Goal: Navigation & Orientation: Go to known website

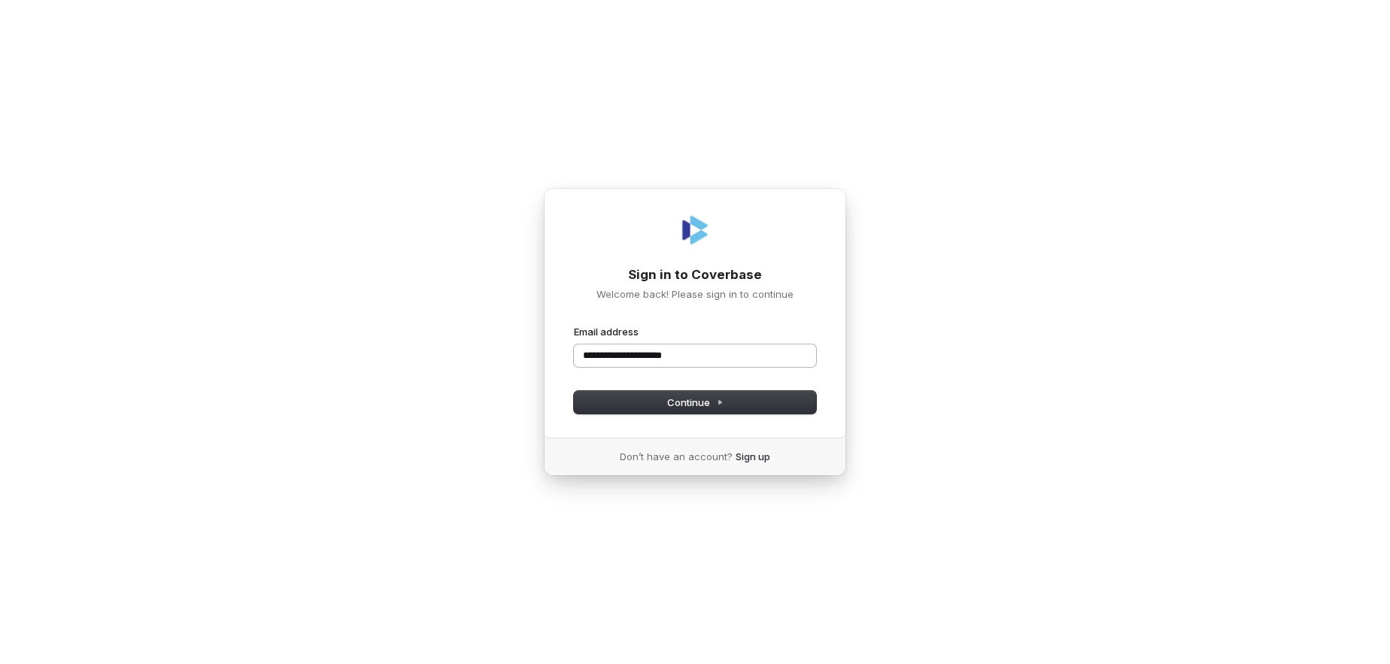
click at [574, 325] on button "submit" at bounding box center [574, 325] width 0 height 0
type input "**********"
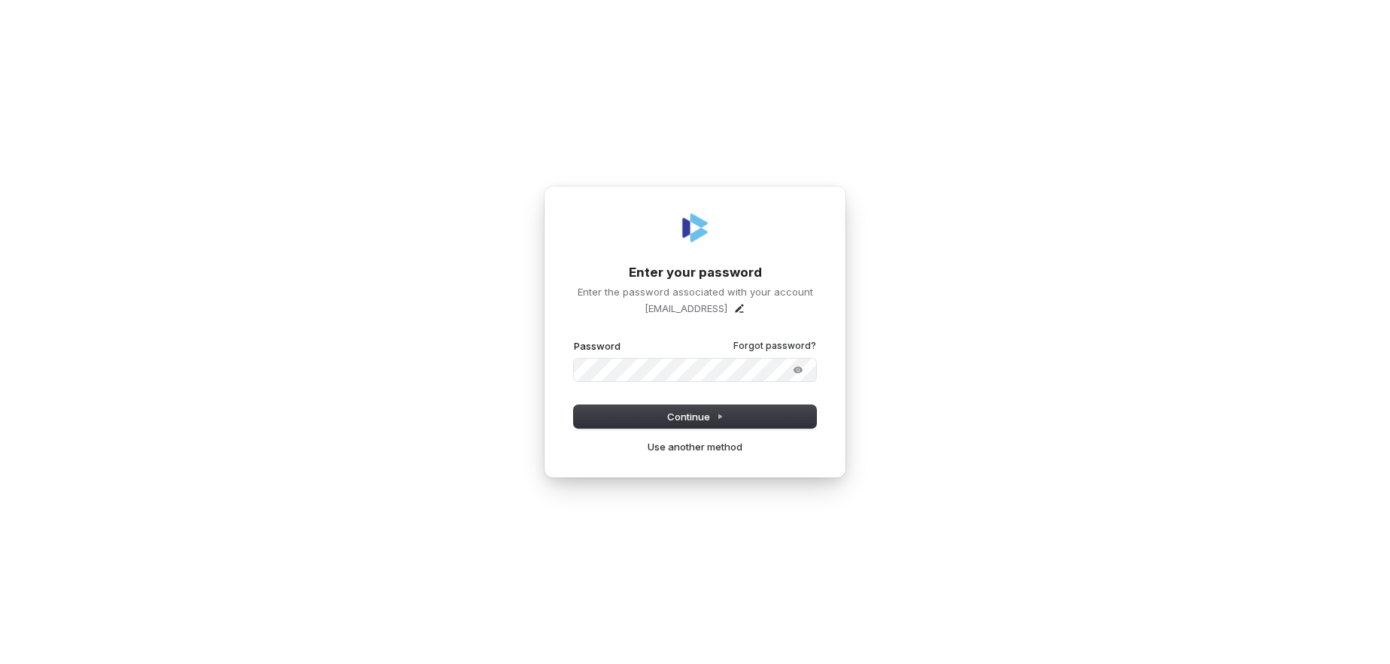
click at [574, 339] on button "submit" at bounding box center [574, 339] width 0 height 0
